Goal: Task Accomplishment & Management: Manage account settings

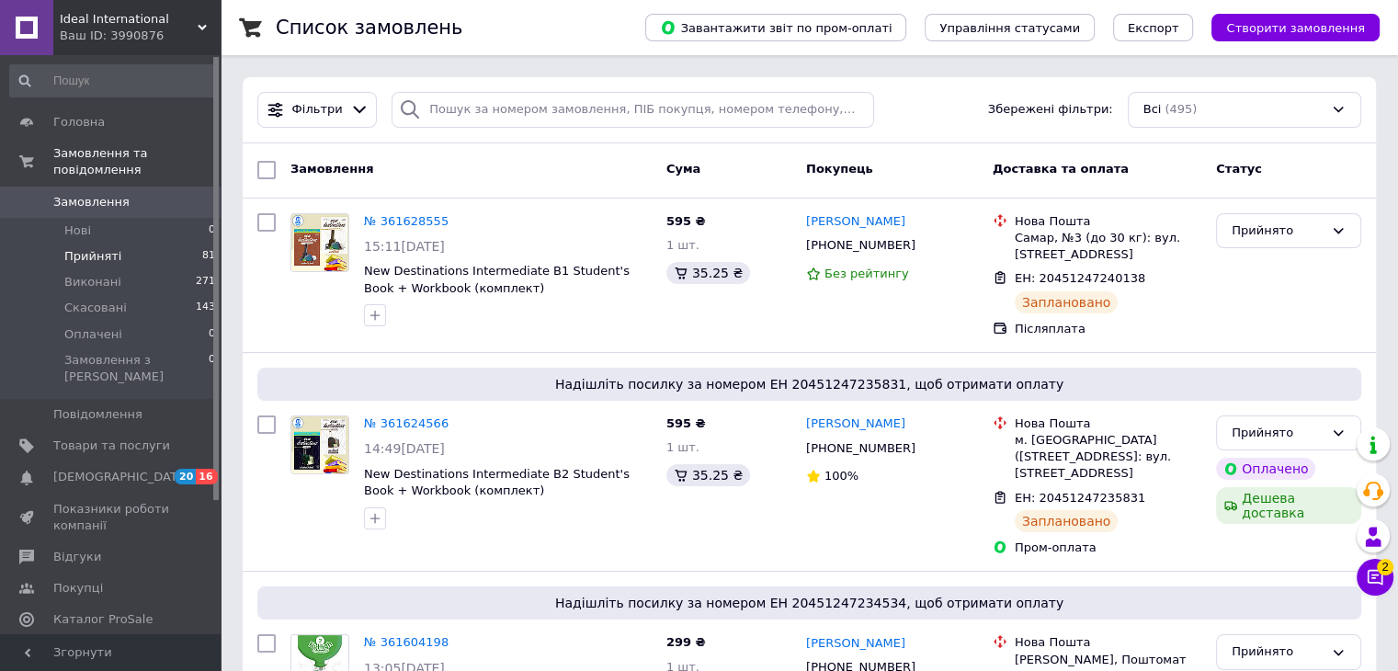
click at [111, 248] on span "Прийняті" at bounding box center [92, 256] width 57 height 17
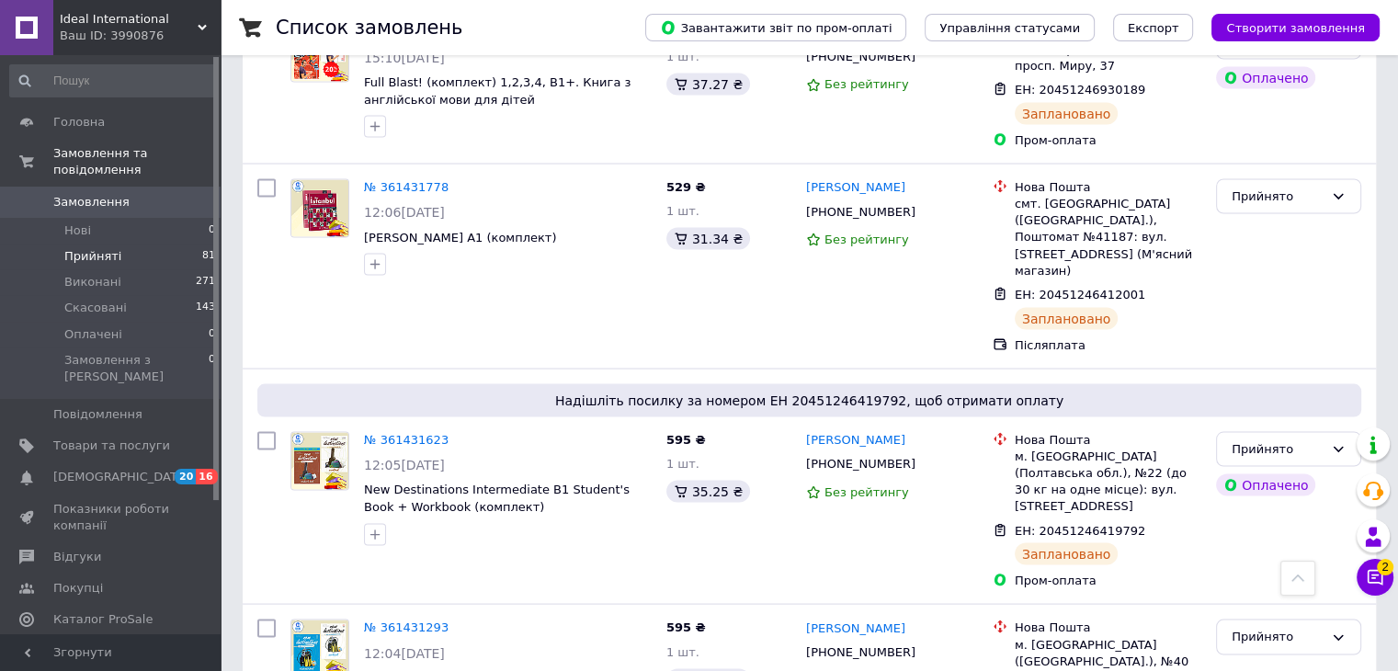
scroll to position [3582, 0]
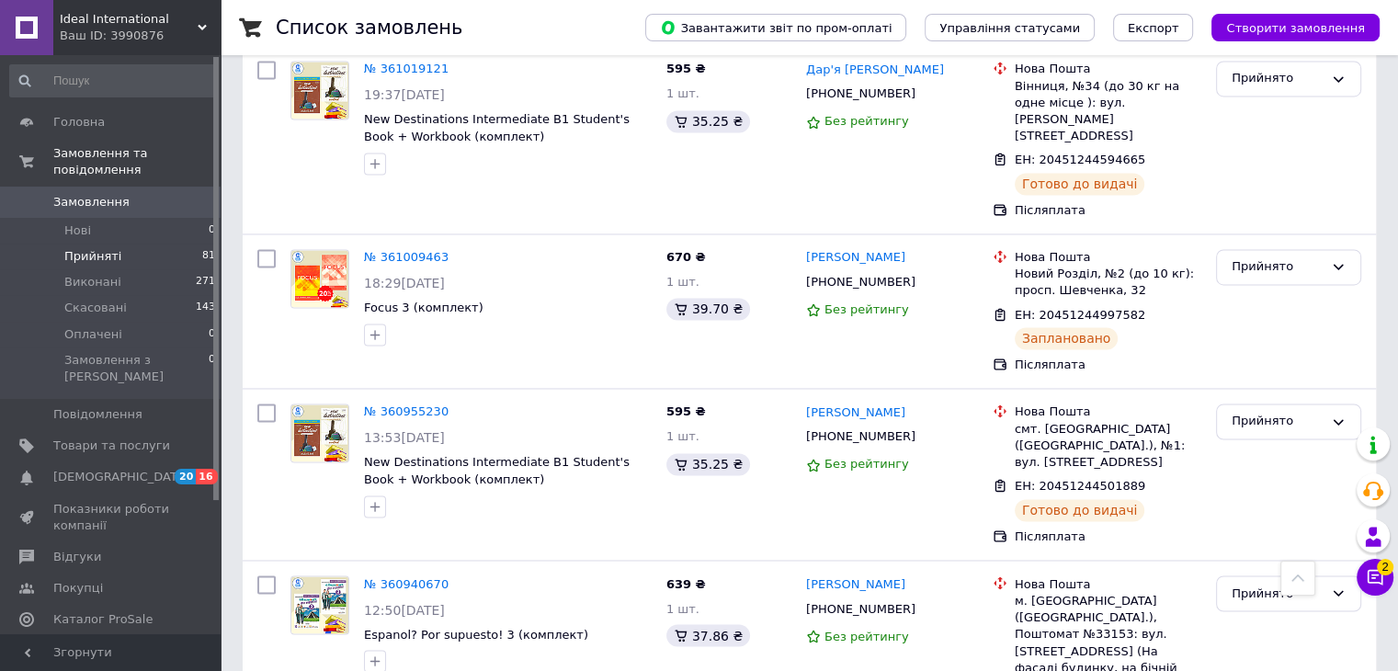
scroll to position [2973, 0]
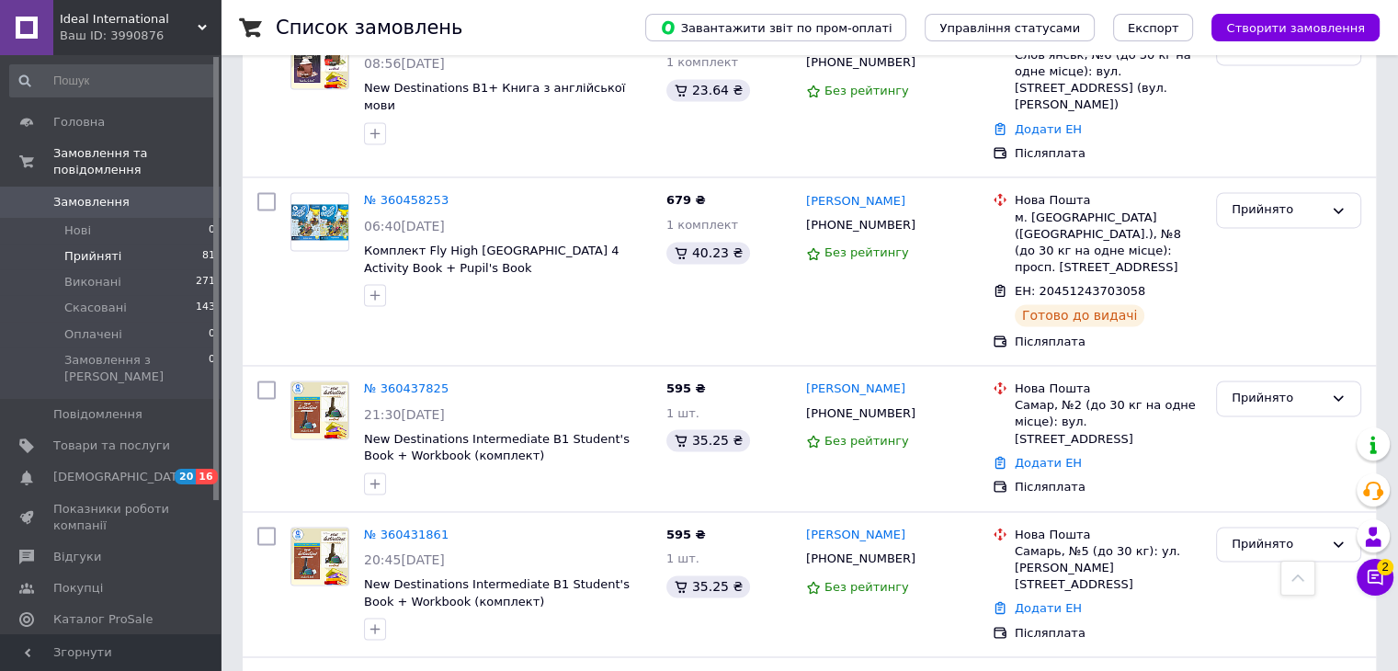
scroll to position [2926, 0]
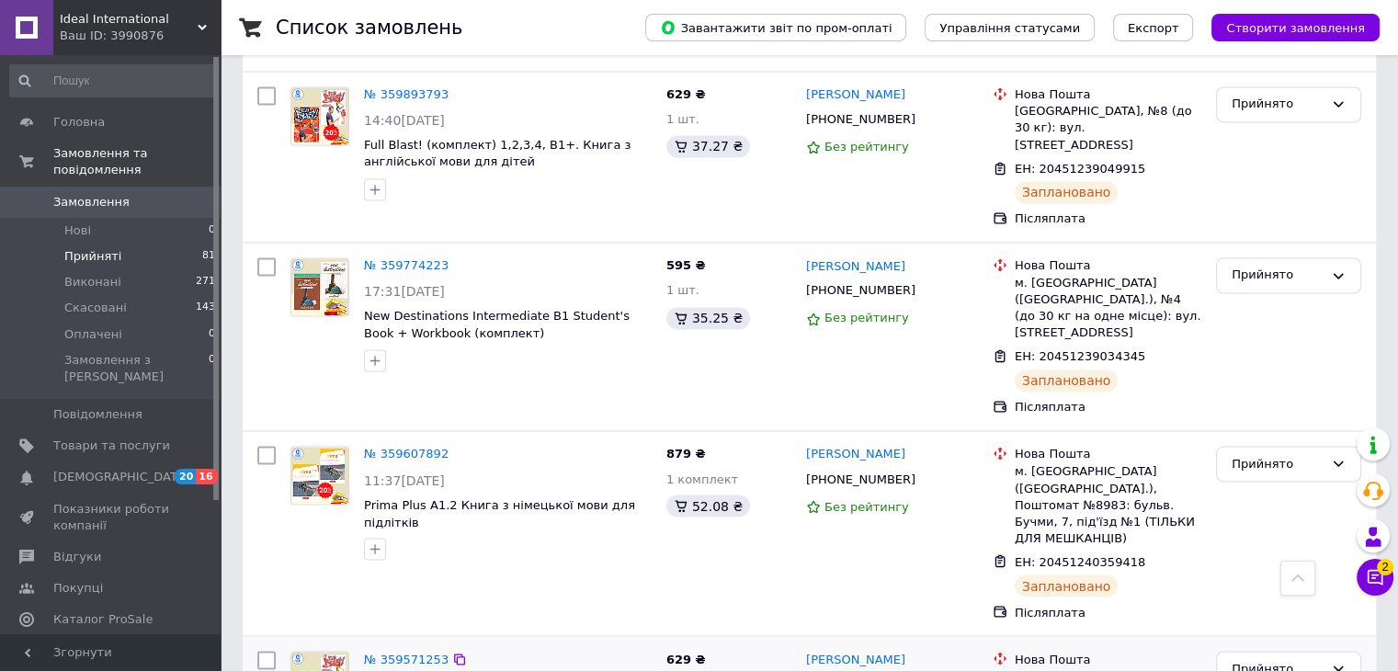
scroll to position [3052, 0]
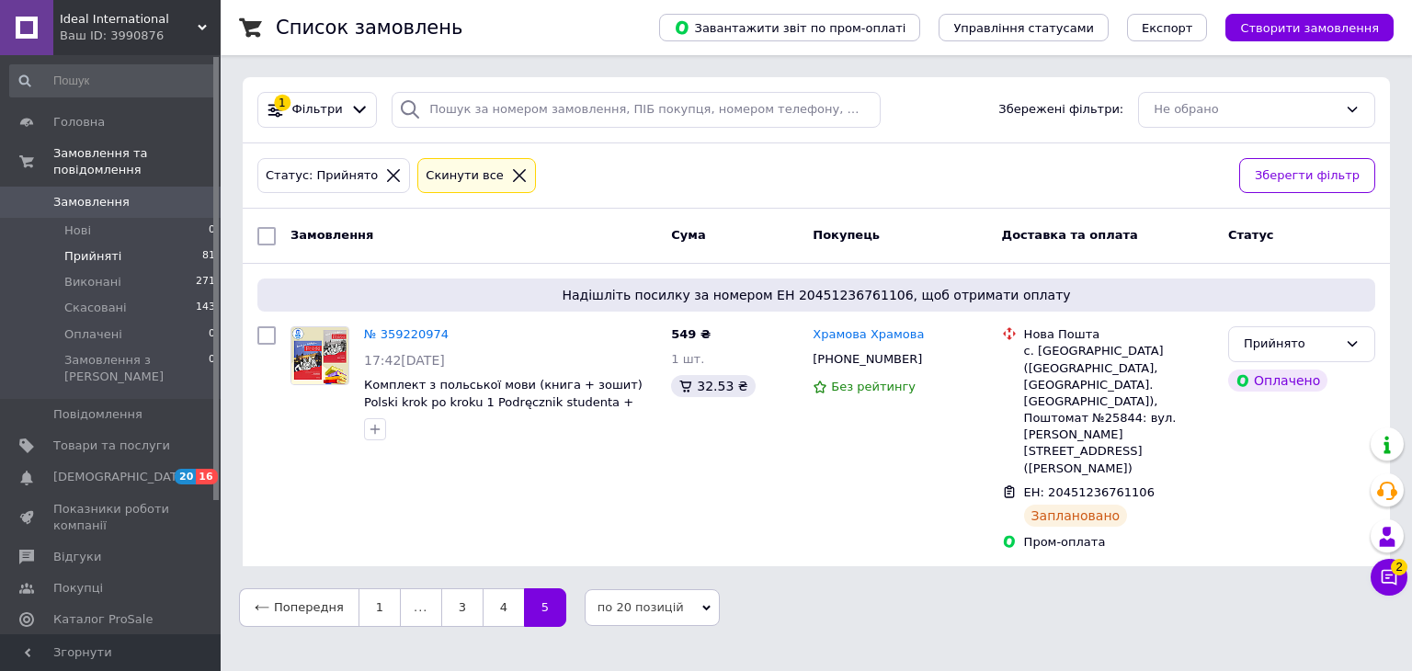
click at [91, 194] on span "Замовлення" at bounding box center [91, 202] width 76 height 17
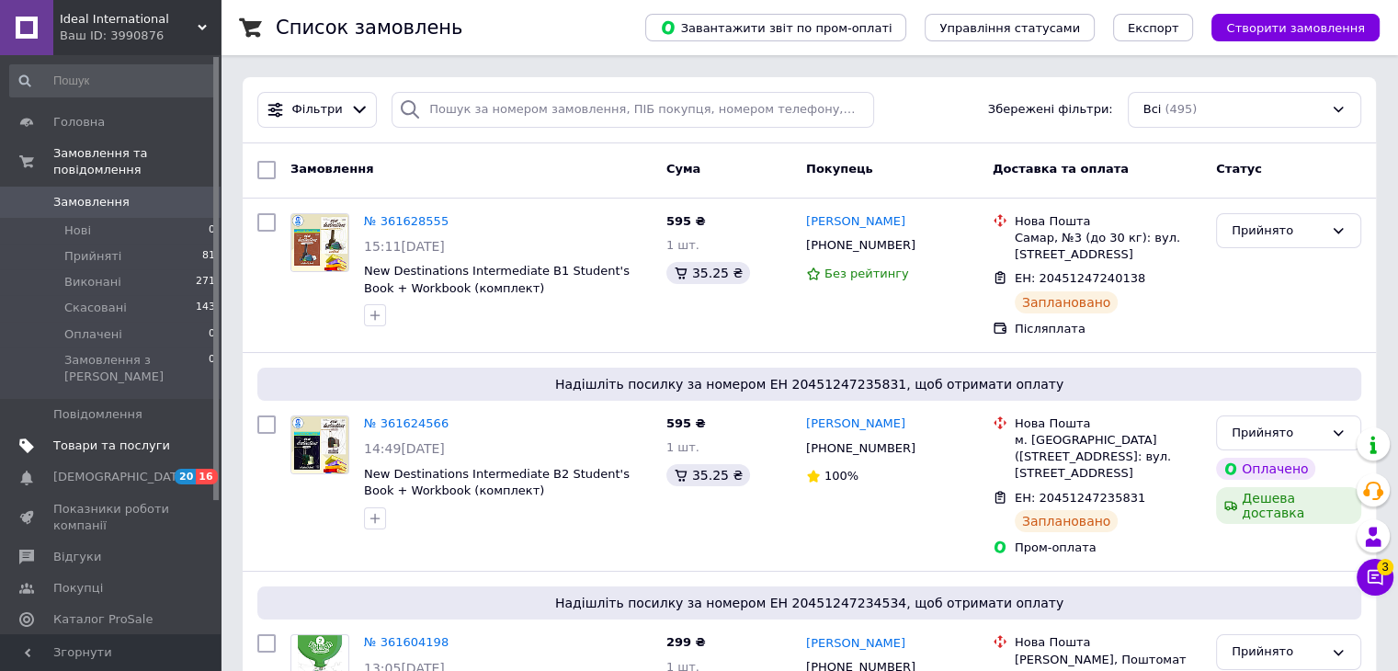
click at [95, 438] on span "Товари та послуги" at bounding box center [111, 446] width 117 height 17
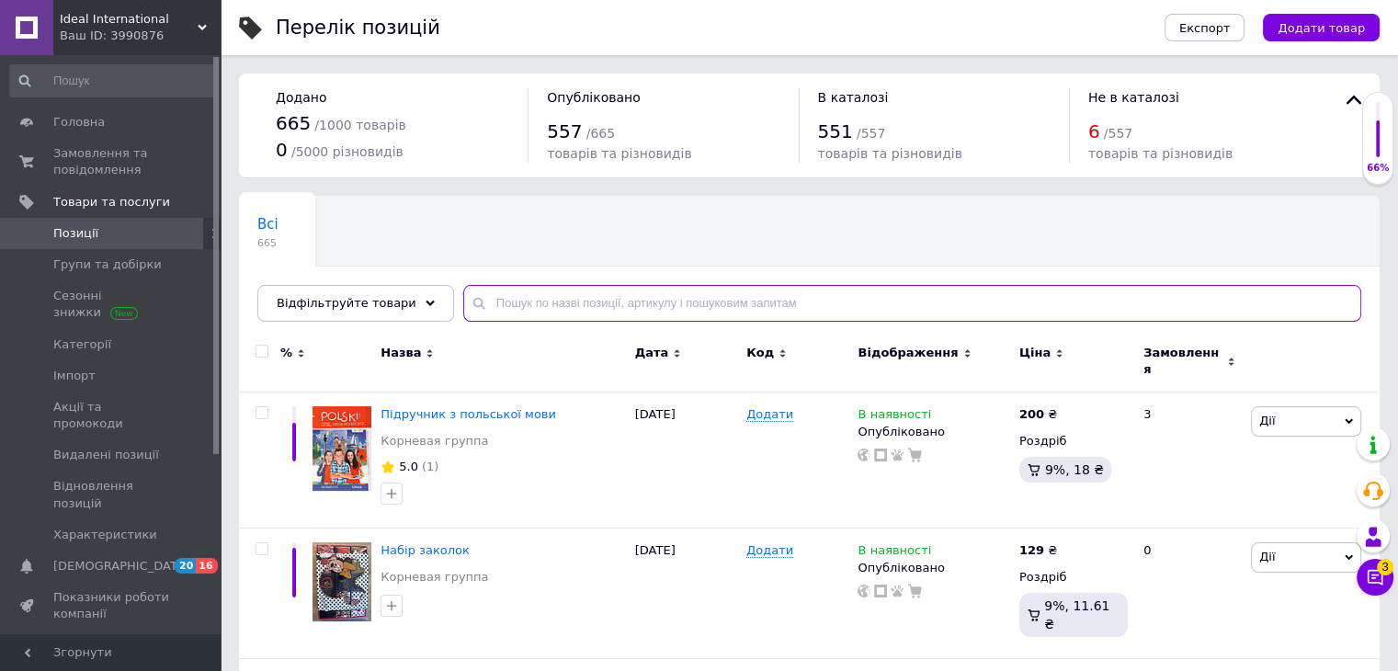
click at [515, 302] on input "text" at bounding box center [912, 303] width 898 height 37
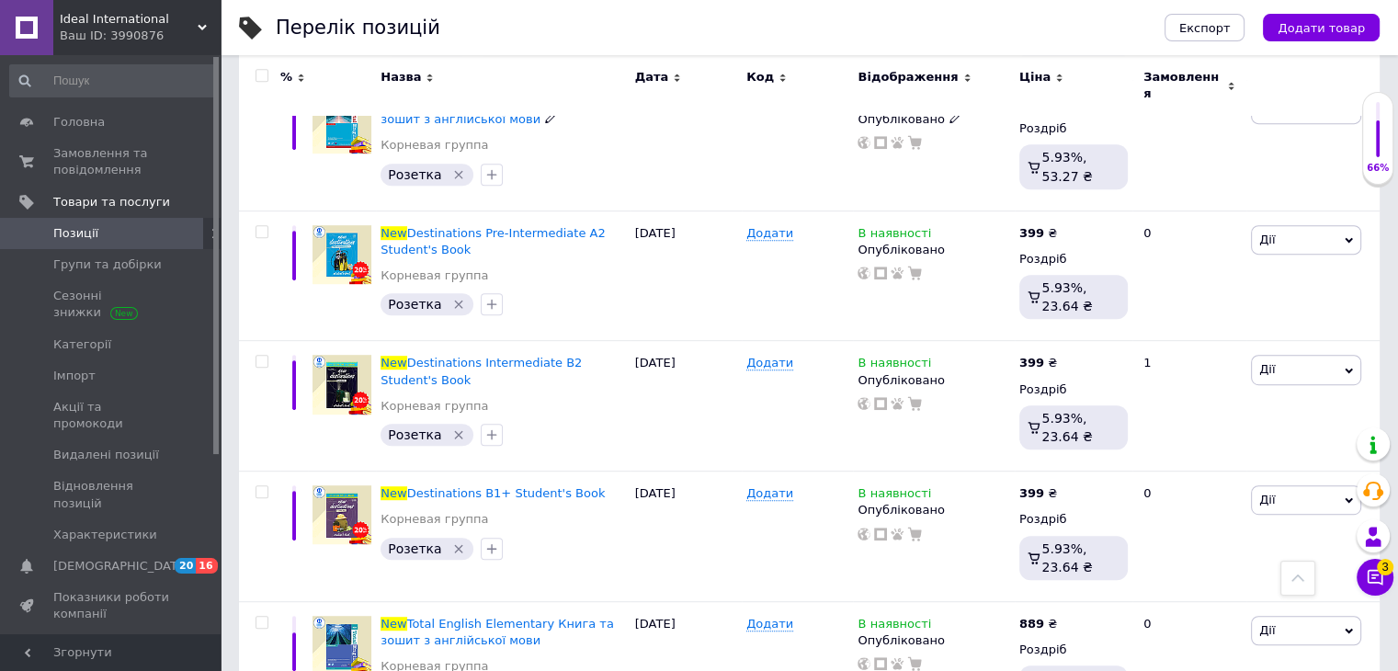
scroll to position [1011, 0]
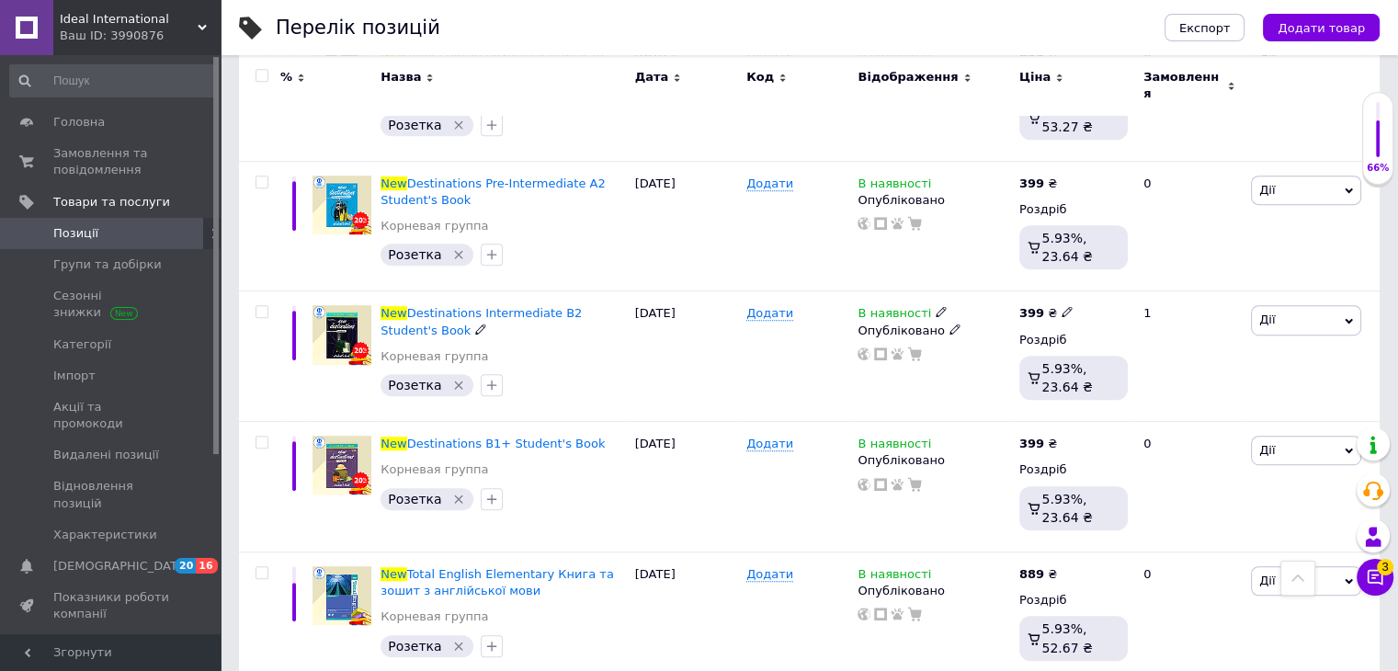
type input "new"
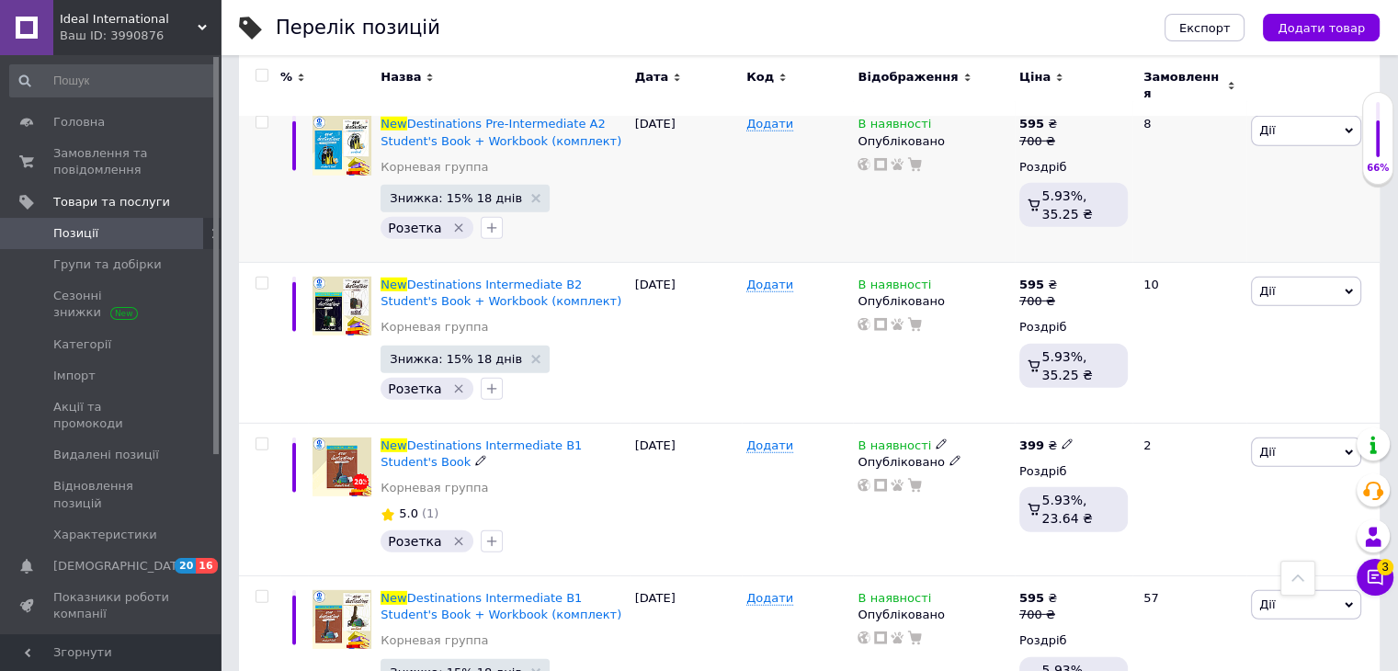
scroll to position [5498, 0]
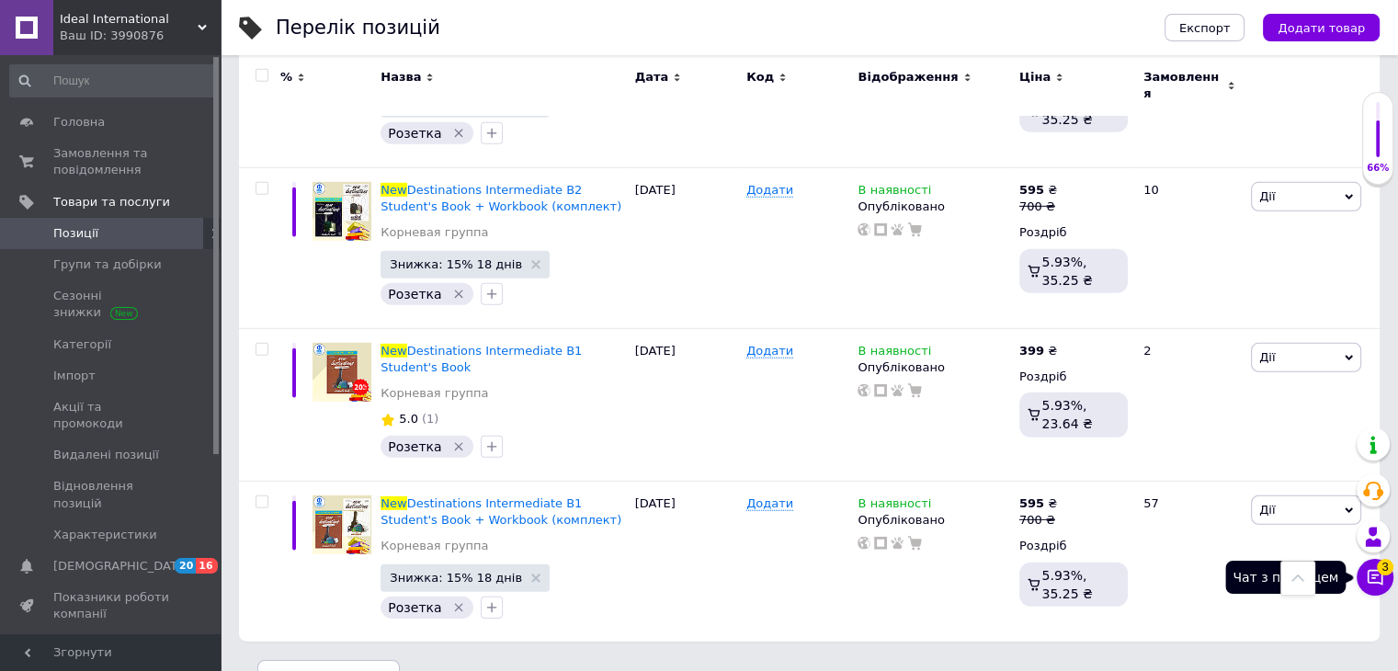
click at [1373, 581] on icon at bounding box center [1375, 577] width 18 height 18
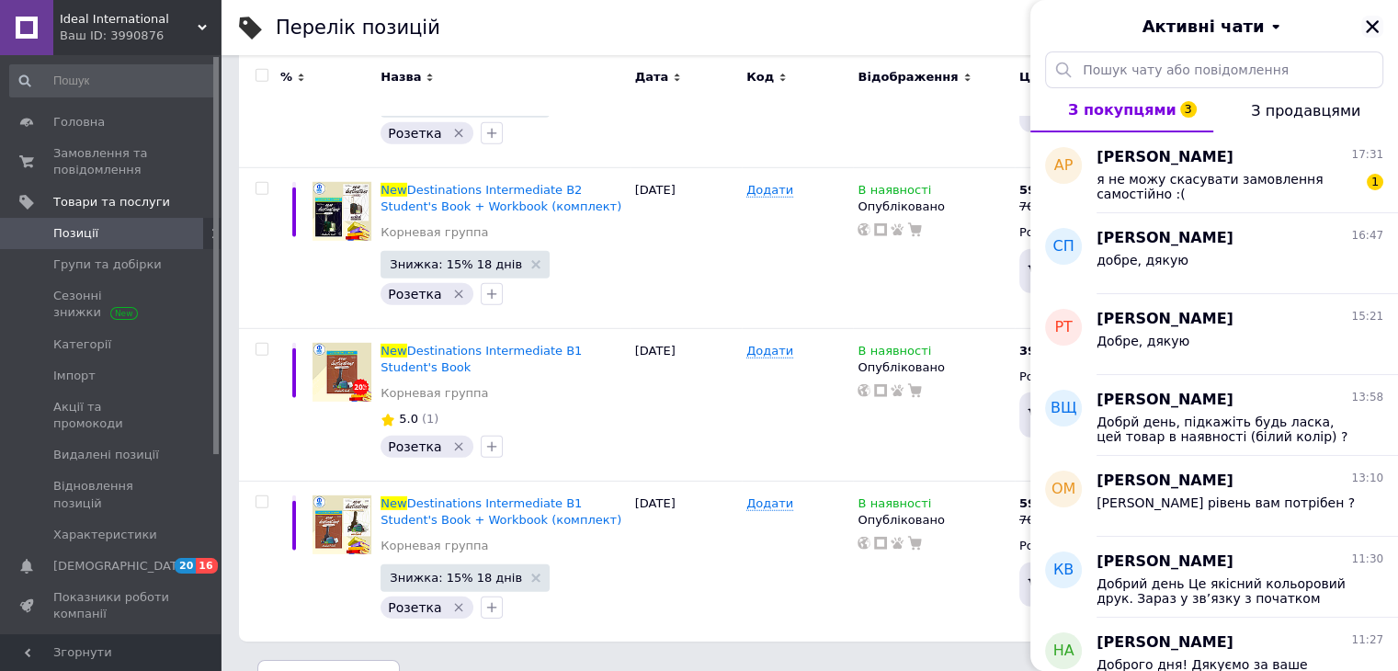
click at [1371, 27] on icon "Закрити" at bounding box center [1372, 26] width 13 height 13
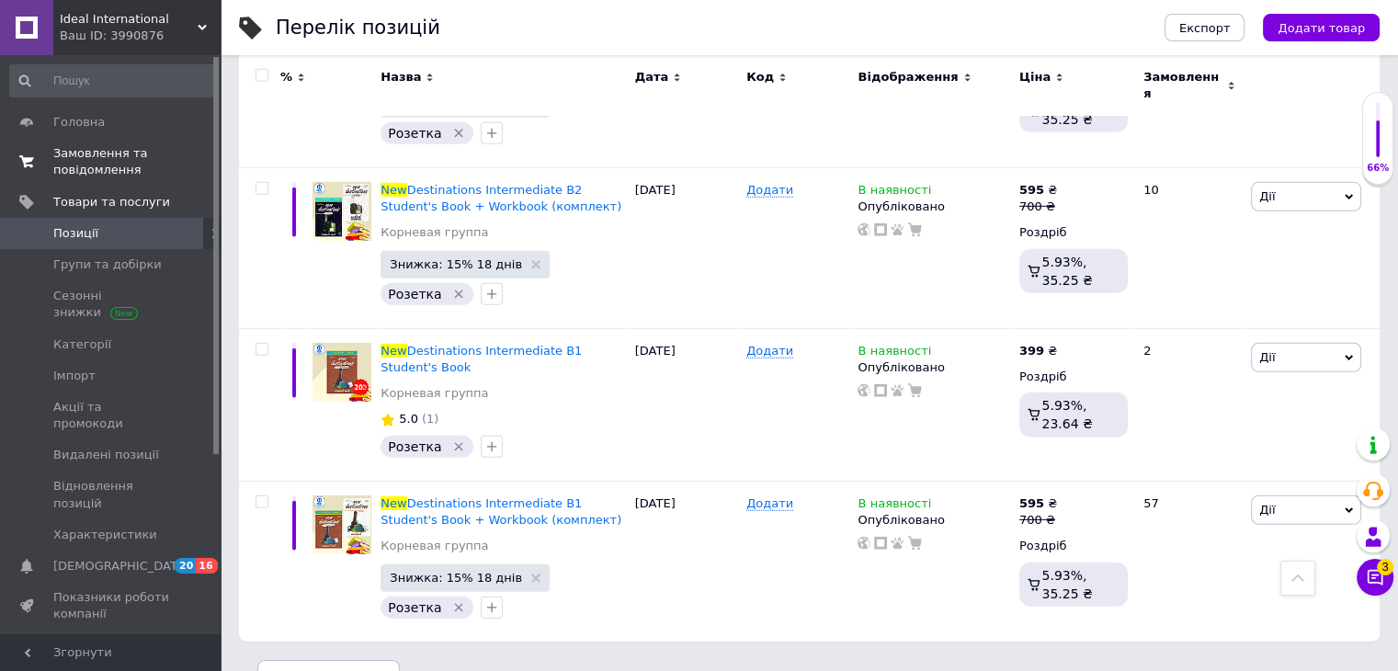
click at [92, 154] on span "Замовлення та повідомлення" at bounding box center [111, 161] width 117 height 33
